Goal: Find specific page/section: Find specific page/section

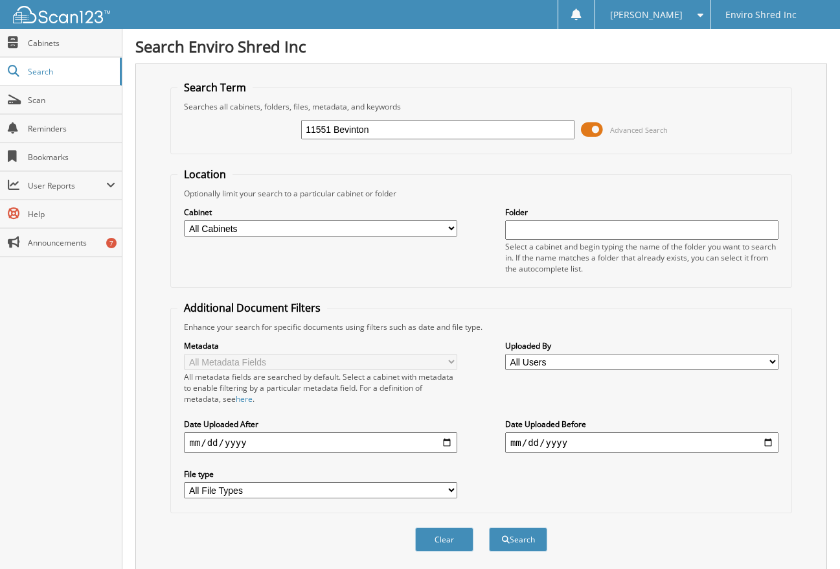
type input "11551 Bevinton"
click at [445, 227] on select "All Cabinets CAL - CLIENT CAL - INACTIVE [GEOGRAPHIC_DATA] - ORGANICS [GEOGRAPH…" at bounding box center [320, 228] width 273 height 16
click at [184, 220] on select "All Cabinets CAL - CLIENT CAL - INACTIVE [GEOGRAPHIC_DATA] - ORGANICS [GEOGRAPH…" at bounding box center [320, 228] width 273 height 16
click at [522, 541] on button "Search" at bounding box center [518, 539] width 58 height 24
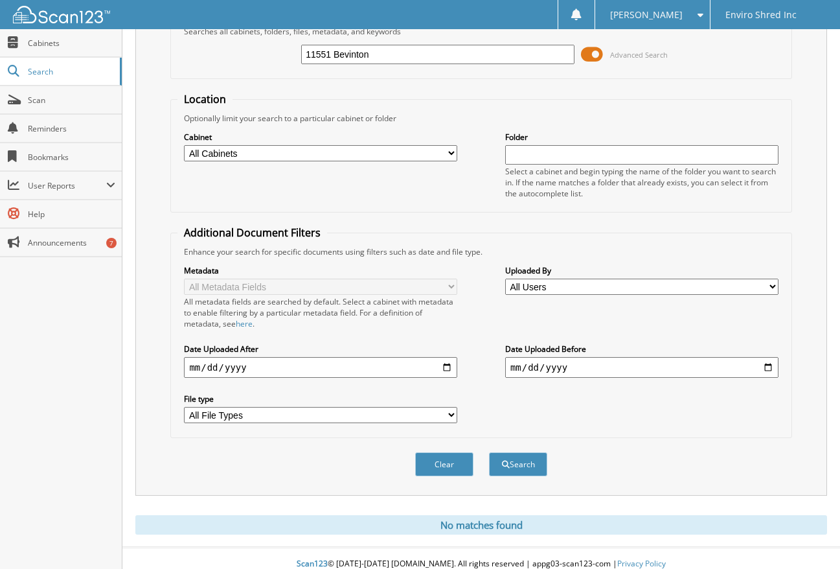
scroll to position [87, 0]
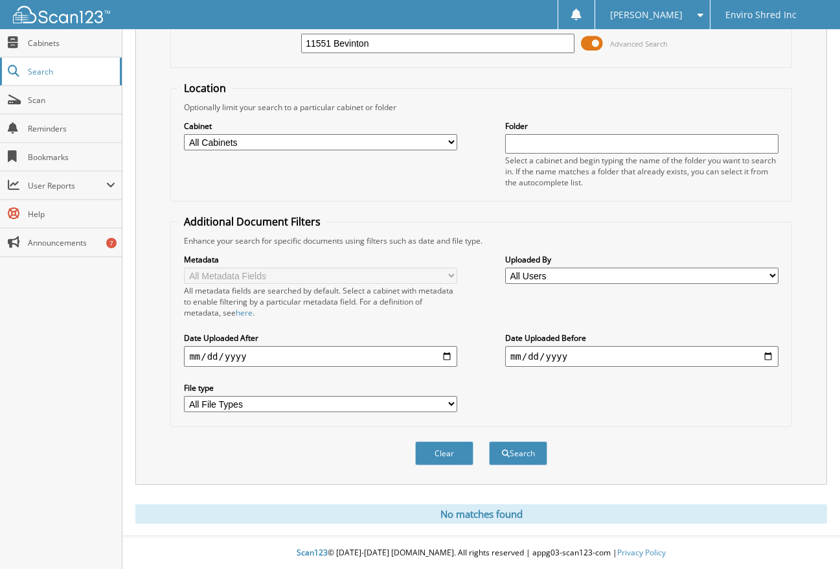
click at [49, 67] on span "Search" at bounding box center [70, 71] width 85 height 11
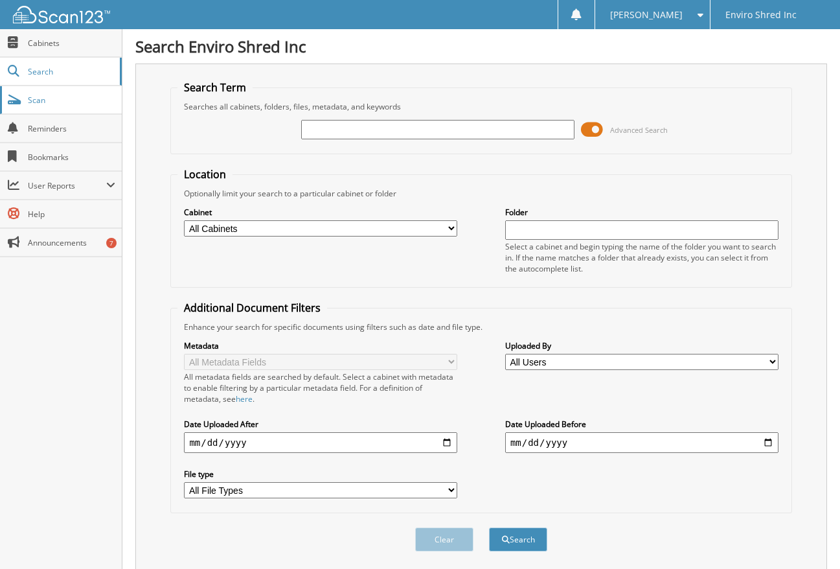
click at [30, 104] on span "Scan" at bounding box center [71, 100] width 87 height 11
